Goal: Navigation & Orientation: Find specific page/section

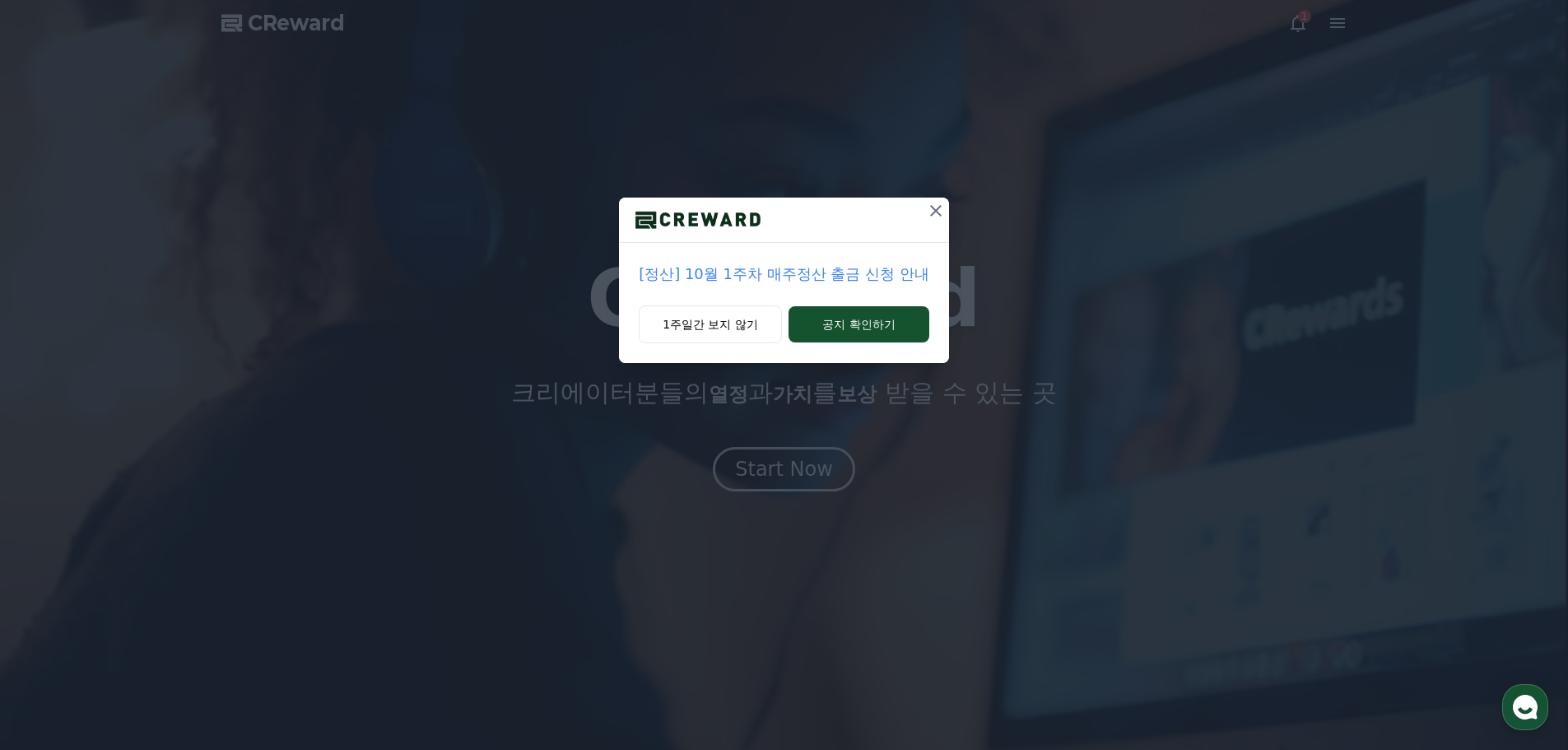
click at [941, 214] on icon at bounding box center [936, 211] width 20 height 20
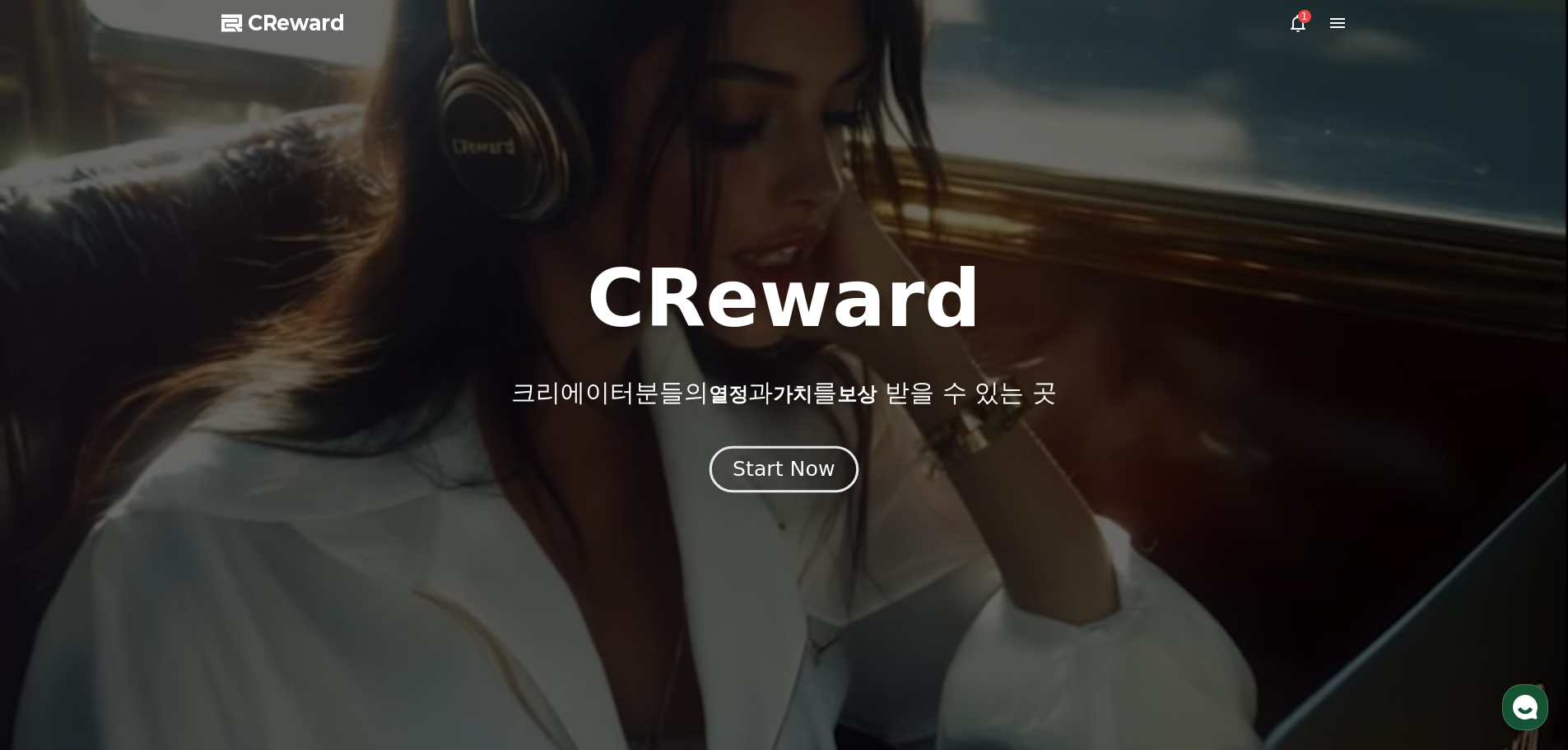
click at [780, 472] on div "Start Now" at bounding box center [784, 469] width 103 height 28
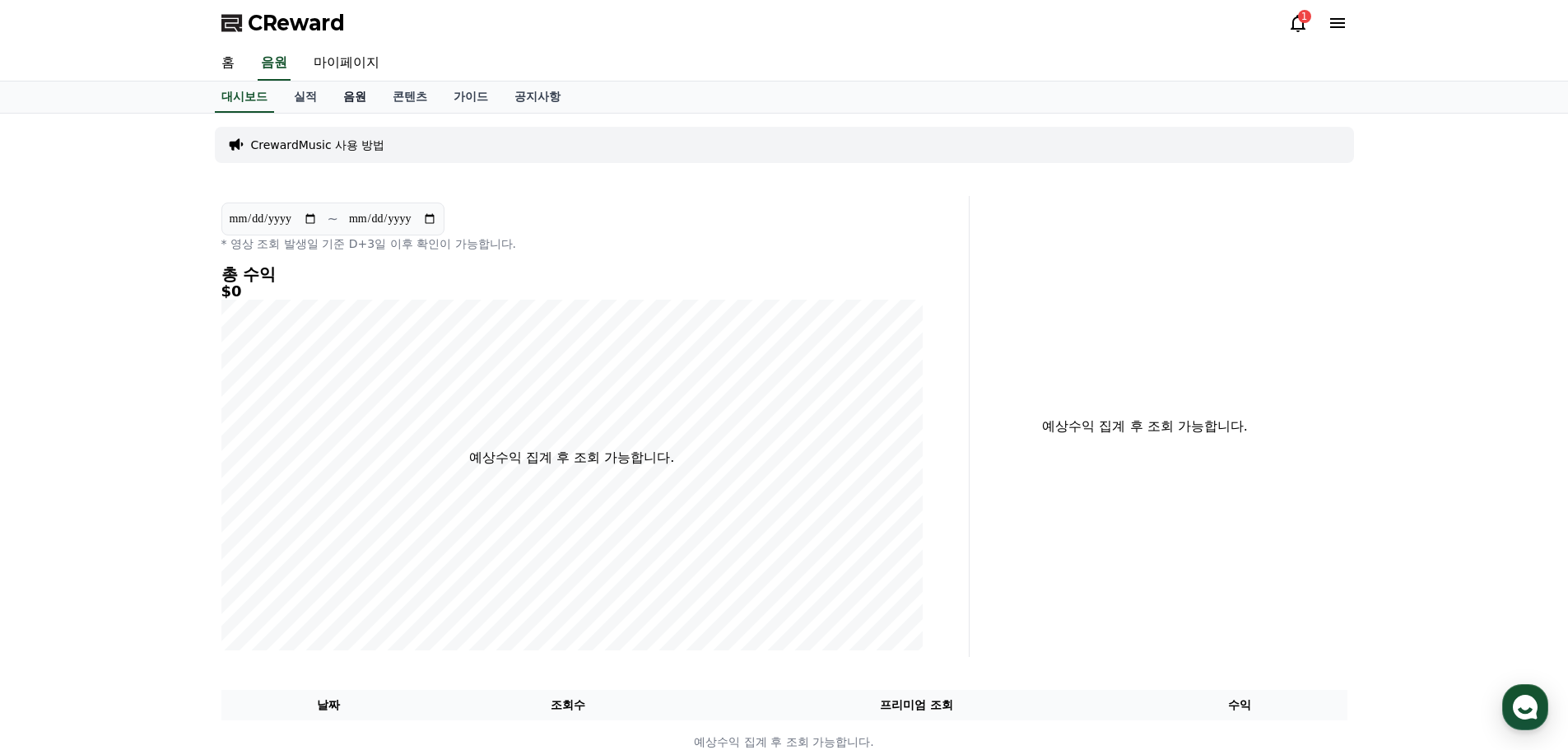
click at [364, 87] on link "음원" at bounding box center [355, 97] width 49 height 31
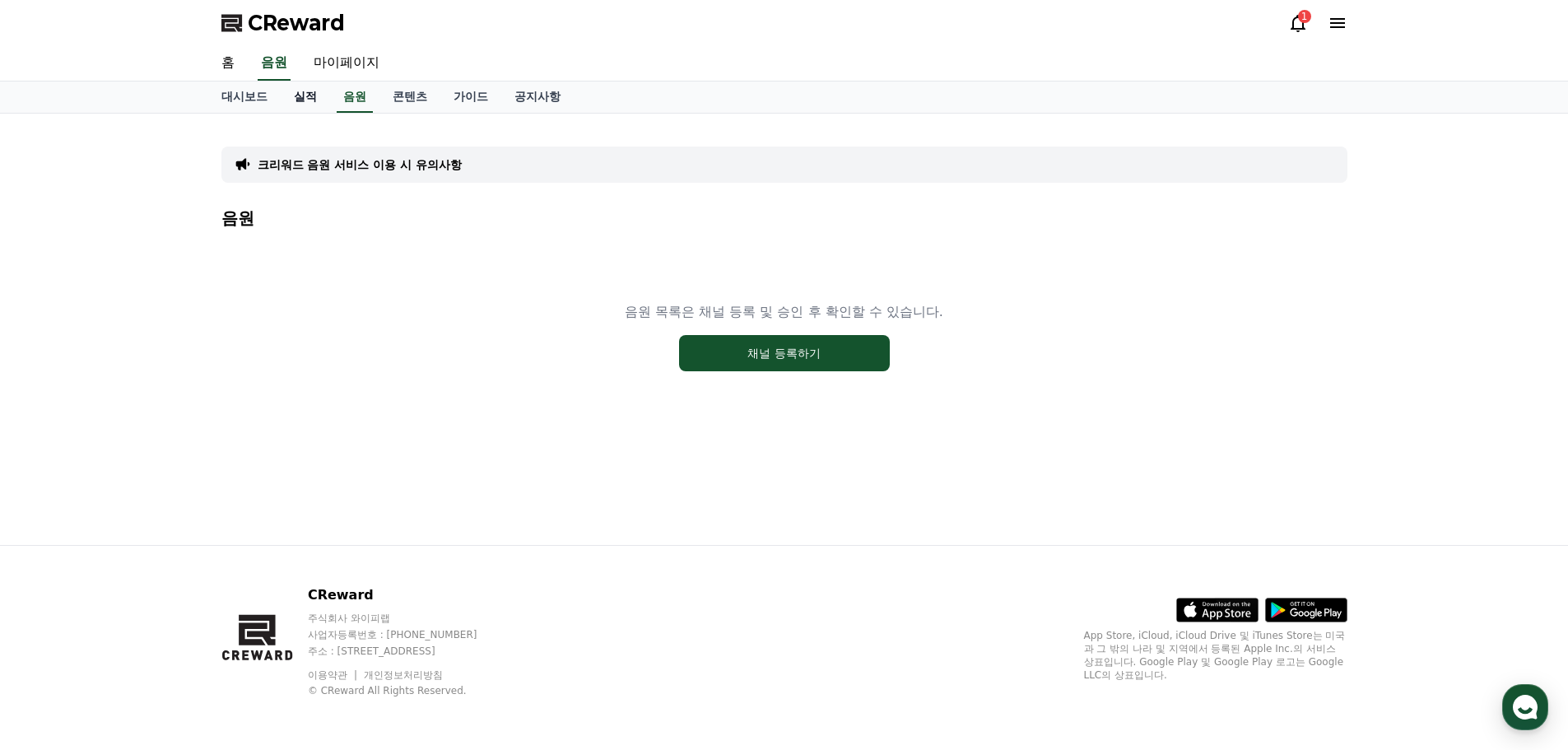
click at [300, 90] on link "실적" at bounding box center [306, 97] width 49 height 31
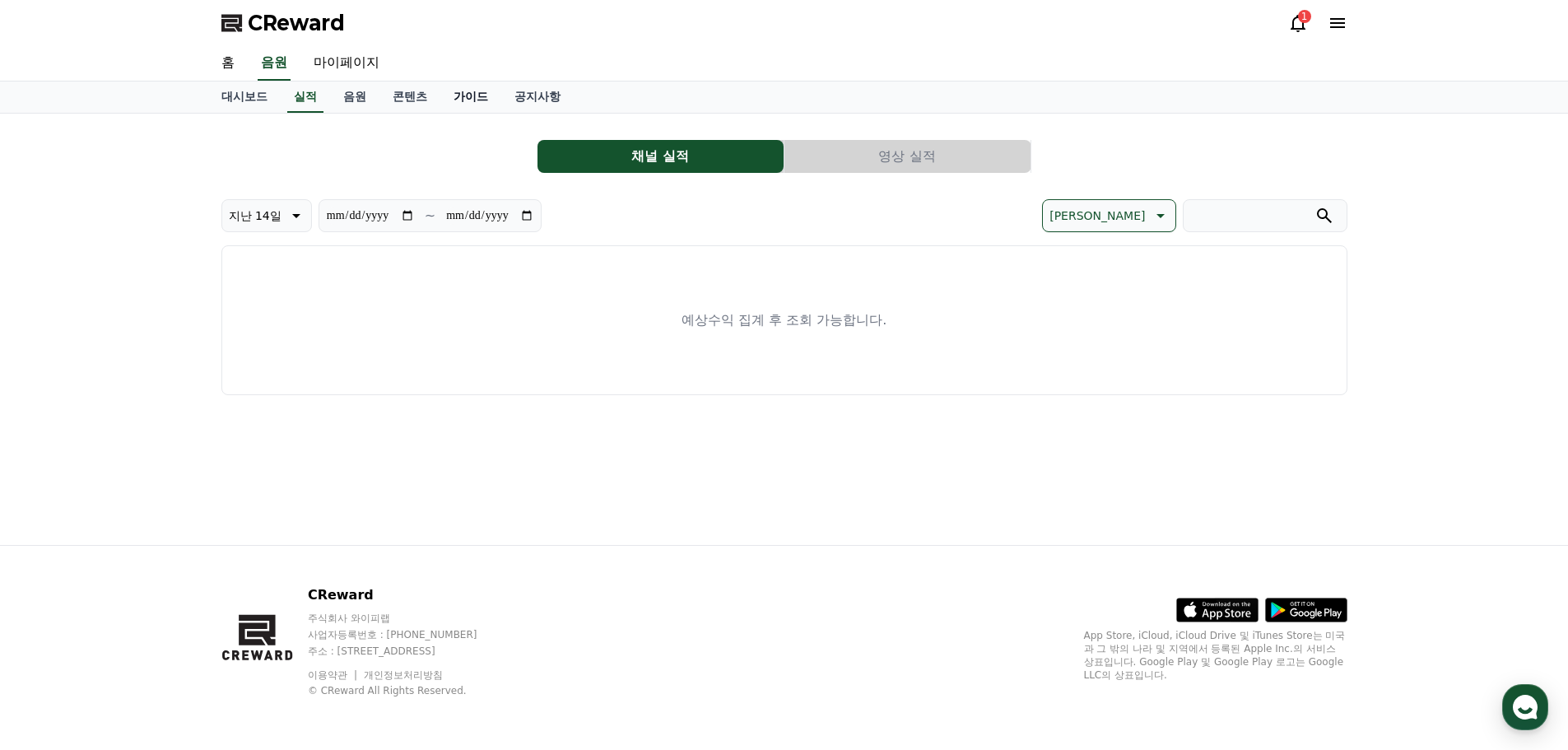
click at [449, 96] on link "가이드" at bounding box center [471, 97] width 61 height 31
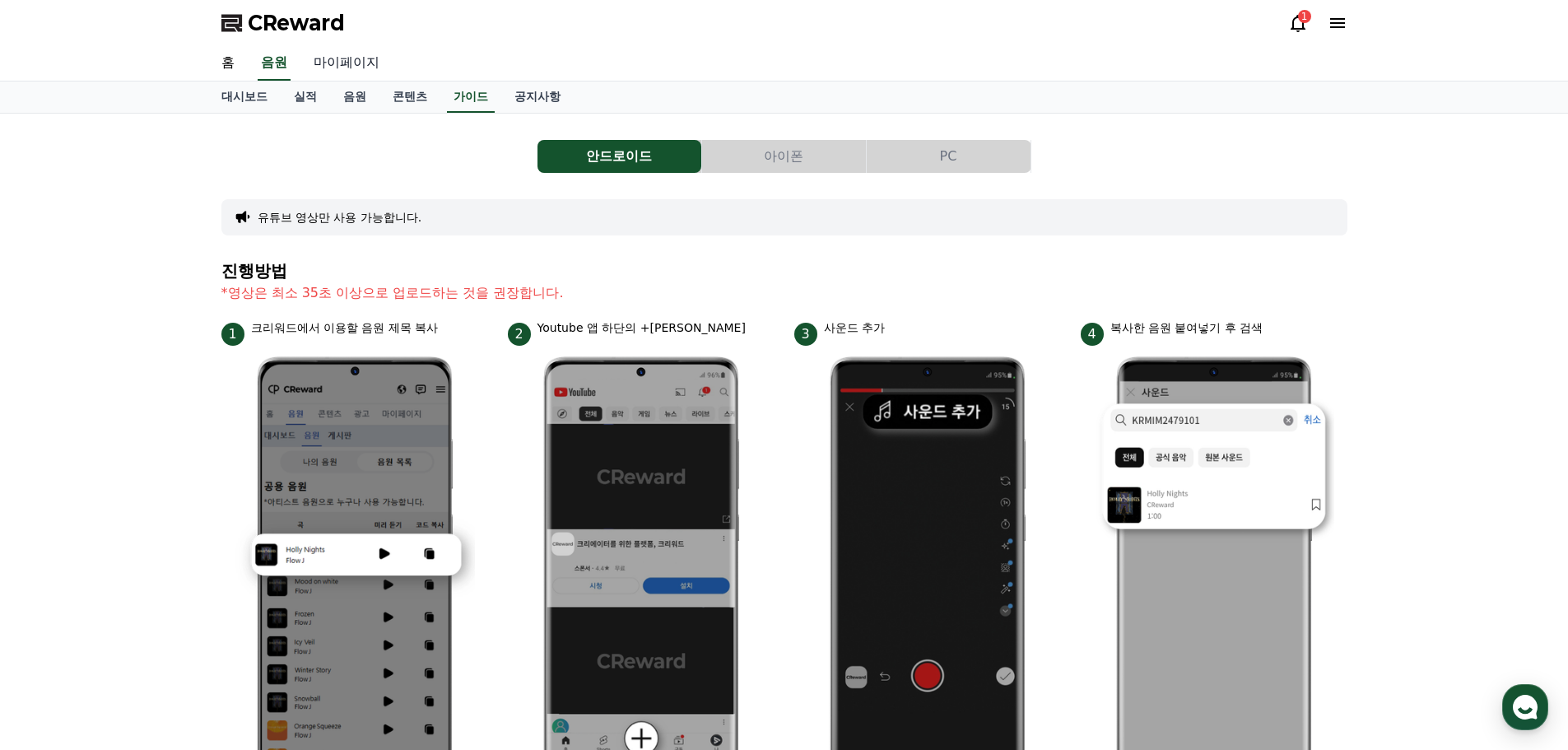
click at [334, 66] on link "마이페이지" at bounding box center [346, 64] width 92 height 34
select select "**********"
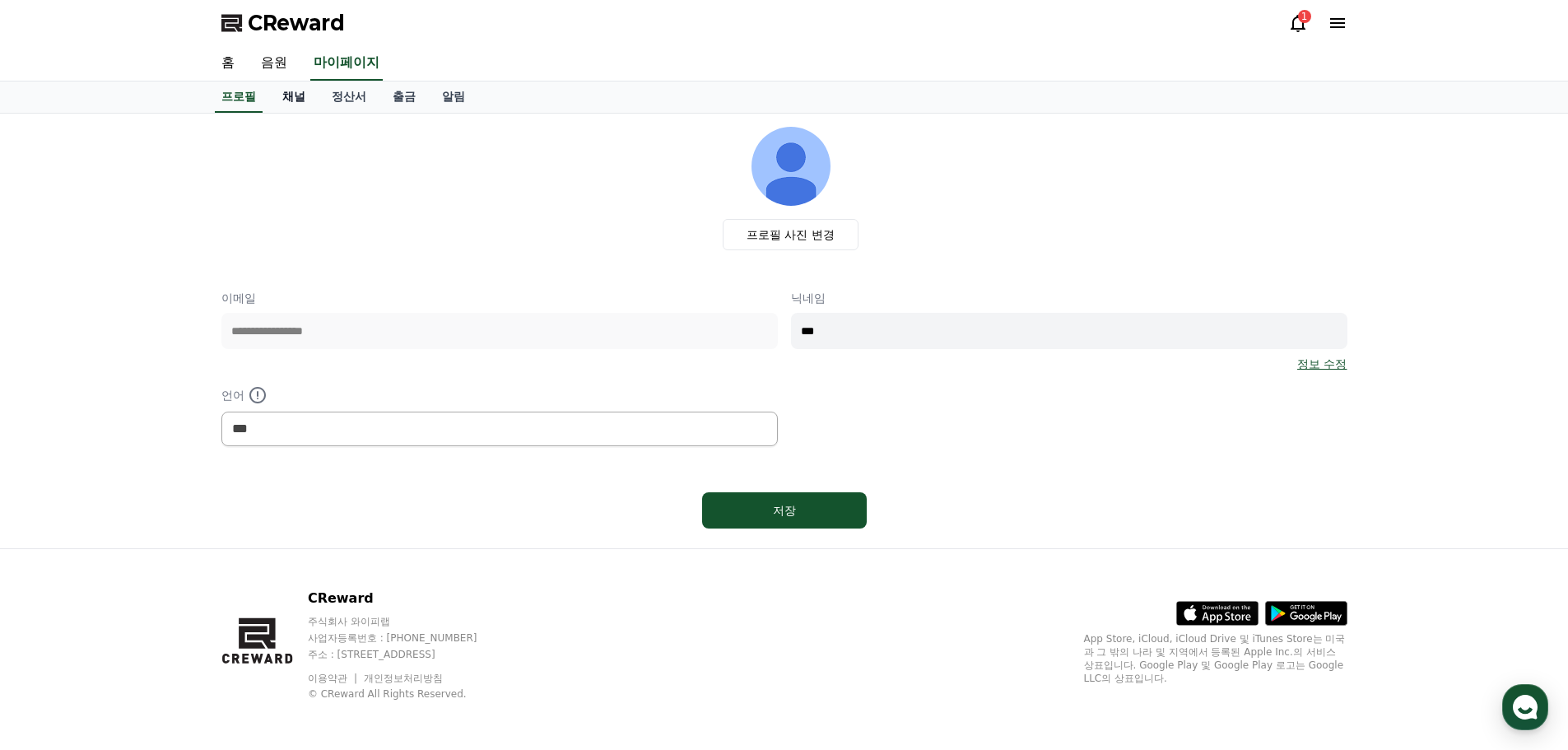
click at [286, 103] on link "채널" at bounding box center [294, 97] width 49 height 31
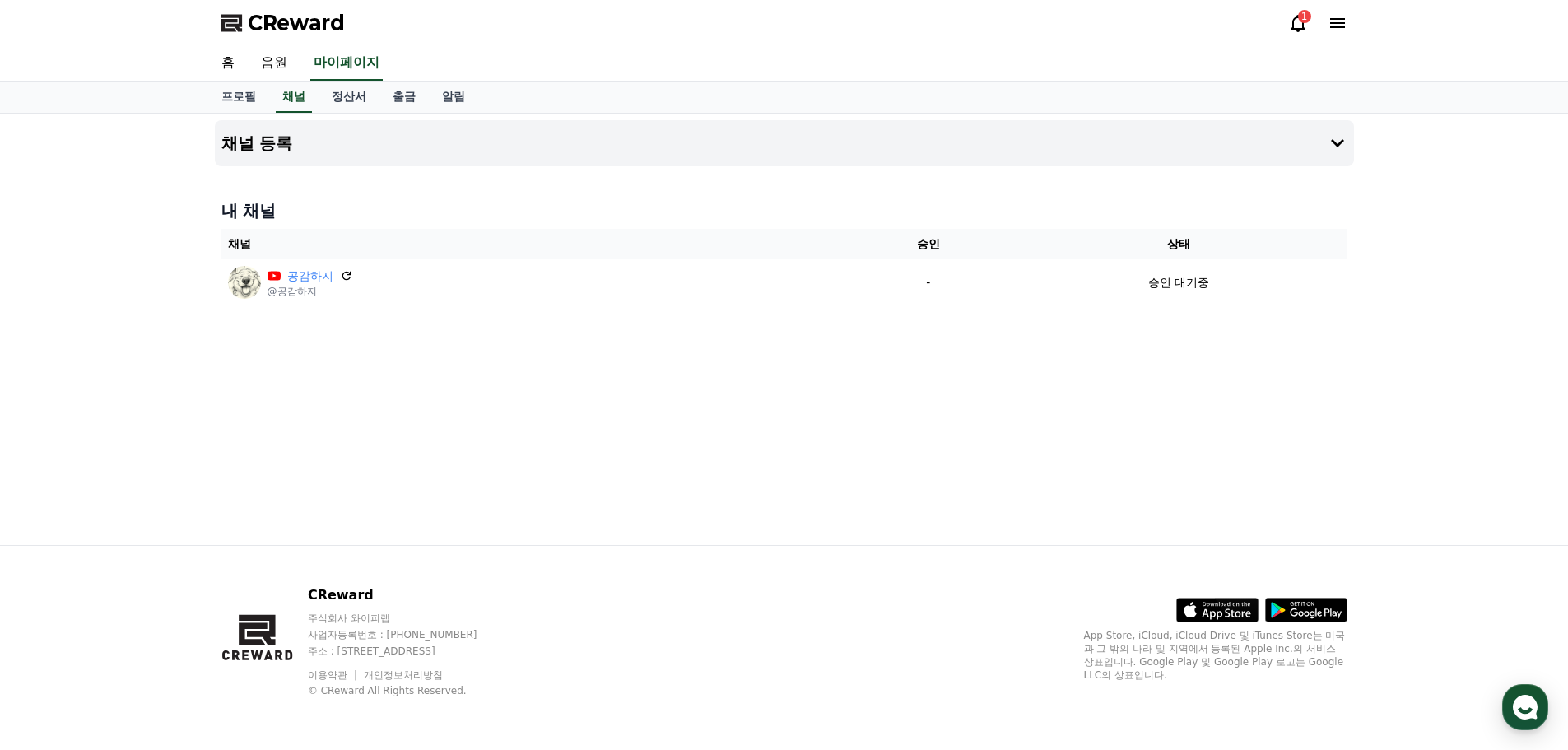
drag, startPoint x: 1450, startPoint y: 14, endPoint x: 1158, endPoint y: 28, distance: 292.3
click at [1053, 48] on div "홈 음원 마이페이지" at bounding box center [784, 64] width 1152 height 34
click at [1291, 27] on icon at bounding box center [1298, 23] width 20 height 20
